Goal: Find specific page/section: Find specific page/section

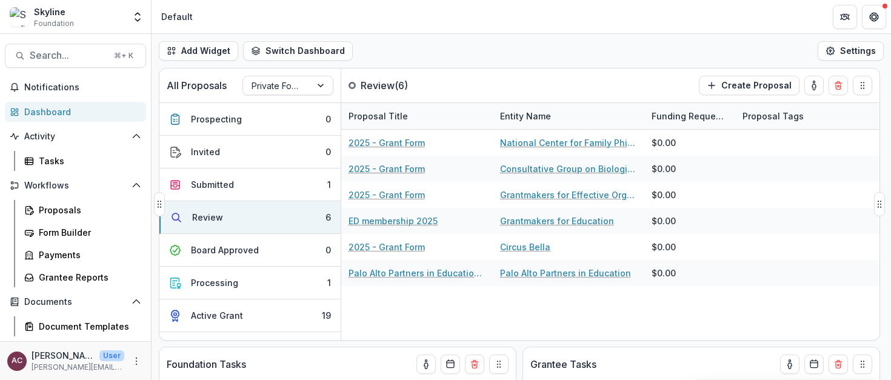
scroll to position [70, 0]
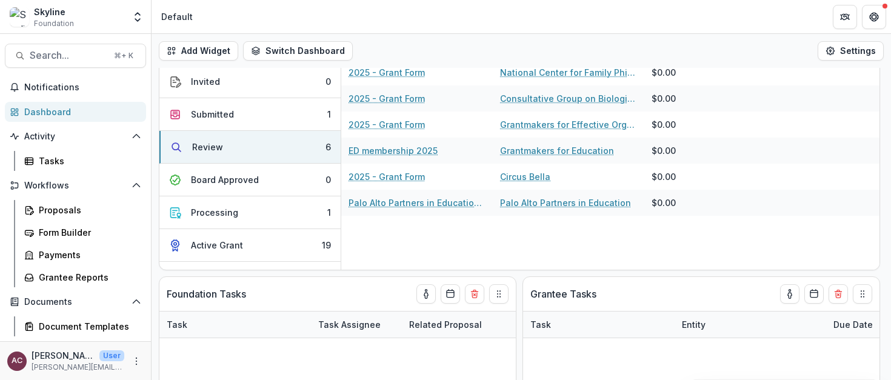
click at [533, 22] on header "Default" at bounding box center [522, 16] width 740 height 33
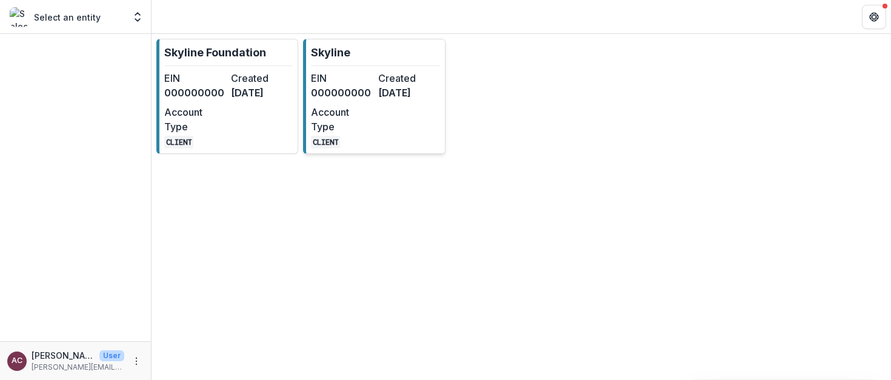
click at [383, 94] on dd "[DATE]" at bounding box center [409, 93] width 62 height 15
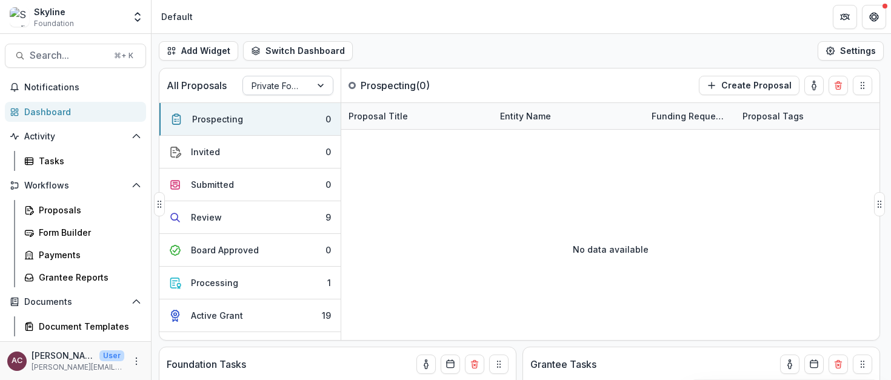
click at [267, 91] on div at bounding box center [277, 85] width 51 height 15
click at [258, 116] on div "Private Foundation" at bounding box center [288, 119] width 85 height 32
click at [290, 85] on div at bounding box center [277, 85] width 51 height 15
click at [423, 15] on header "Default" at bounding box center [522, 16] width 740 height 33
